Goal: Entertainment & Leisure: Consume media (video, audio)

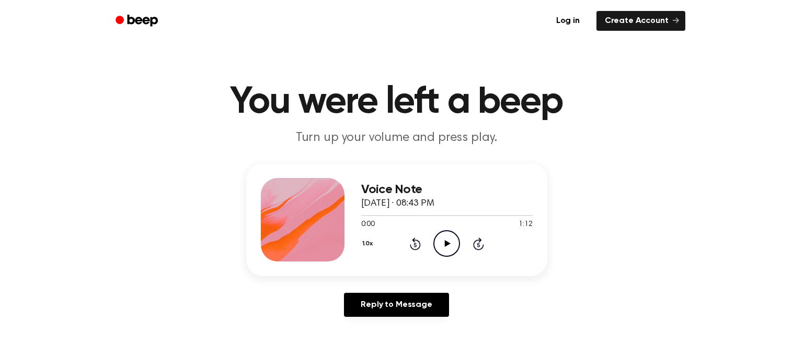
click at [452, 241] on icon "Play Audio" at bounding box center [446, 243] width 27 height 27
click at [441, 260] on div "Voice Note September 10, 2024 · 08:46 PM 0:00 1:34 Your browser does not suppor…" at bounding box center [446, 220] width 171 height 84
click at [437, 239] on icon "Play Audio" at bounding box center [446, 243] width 27 height 27
click at [479, 238] on icon at bounding box center [478, 244] width 11 height 13
click at [448, 237] on icon "Play Audio" at bounding box center [446, 243] width 27 height 27
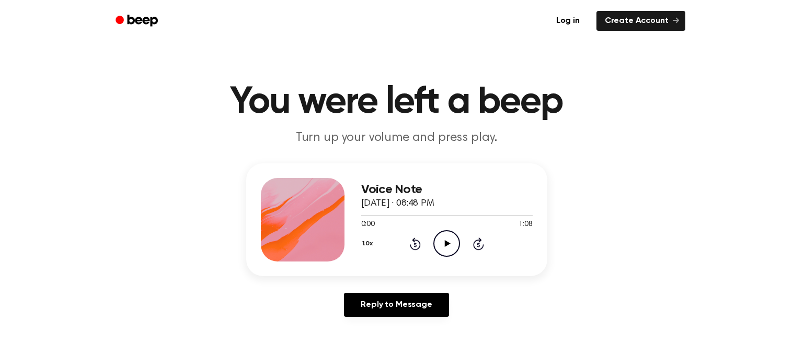
click at [448, 248] on icon "Play Audio" at bounding box center [446, 243] width 27 height 27
click at [448, 221] on div "0:00 1:43" at bounding box center [446, 225] width 171 height 11
click at [441, 235] on icon "Play Audio" at bounding box center [446, 243] width 27 height 27
click at [461, 260] on div "Voice Note [DATE] · 08:53 PM 0:00 0:58 Your browser does not support the [objec…" at bounding box center [446, 220] width 171 height 84
click at [439, 248] on icon "Play Audio" at bounding box center [446, 243] width 27 height 27
